Goal: Learn about a topic

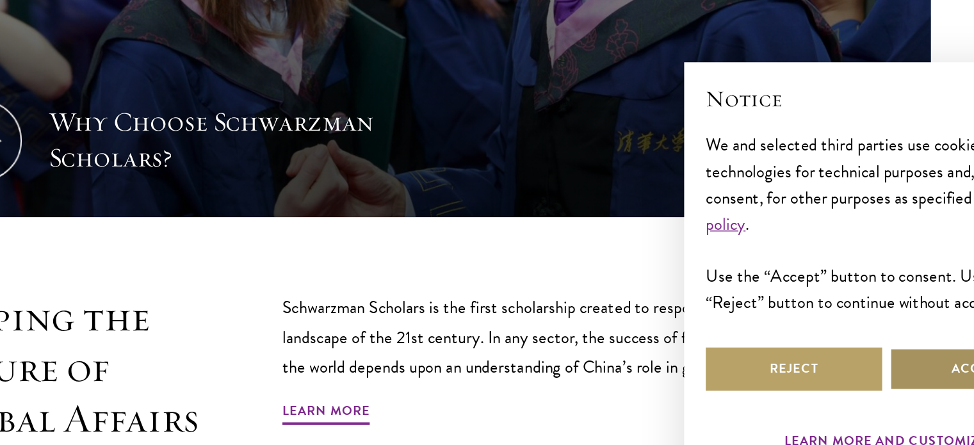
click at [851, 346] on button "Accept" at bounding box center [886, 347] width 126 height 31
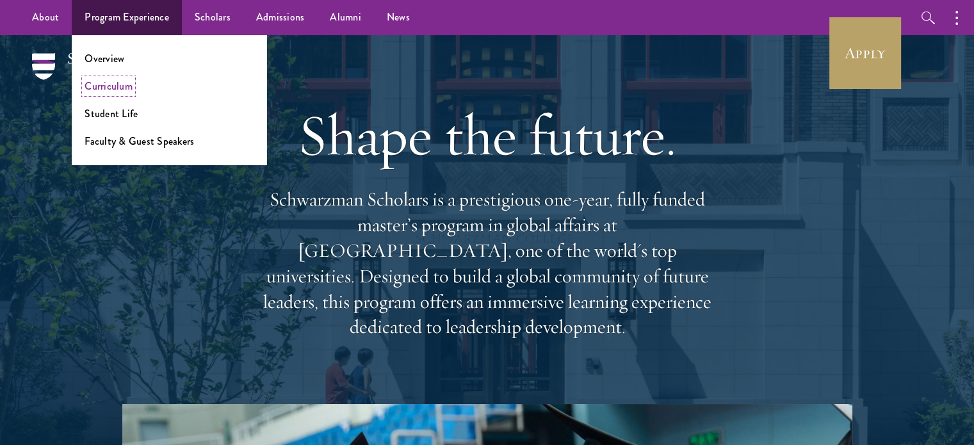
click at [122, 89] on link "Curriculum" at bounding box center [109, 86] width 48 height 15
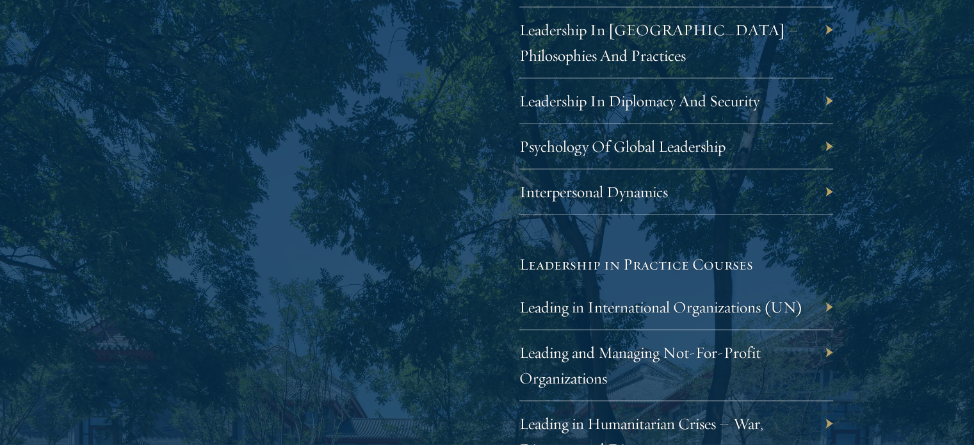
scroll to position [2451, 0]
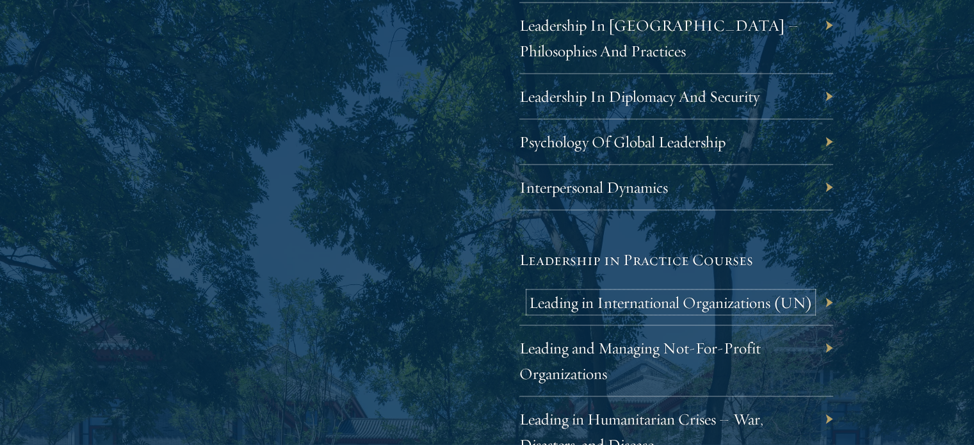
click at [702, 299] on link "Leading in International Organizations (UN)" at bounding box center [671, 303] width 284 height 20
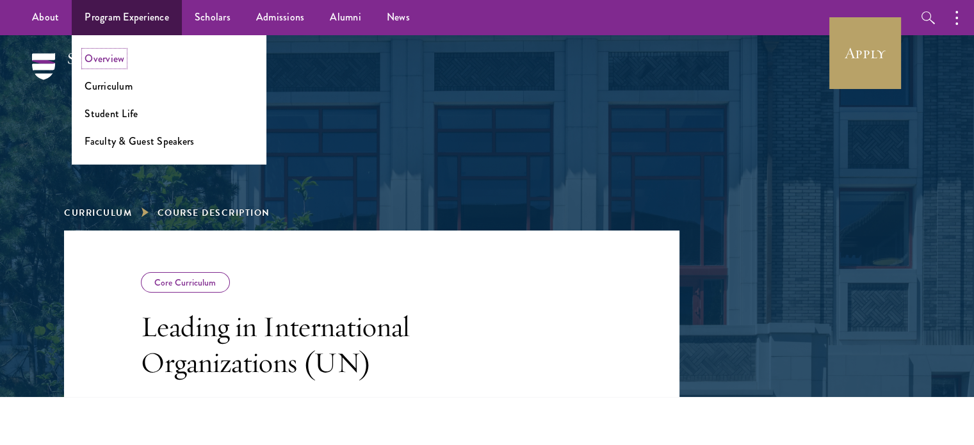
click at [108, 58] on link "Overview" at bounding box center [105, 58] width 40 height 15
